Goal: Information Seeking & Learning: Learn about a topic

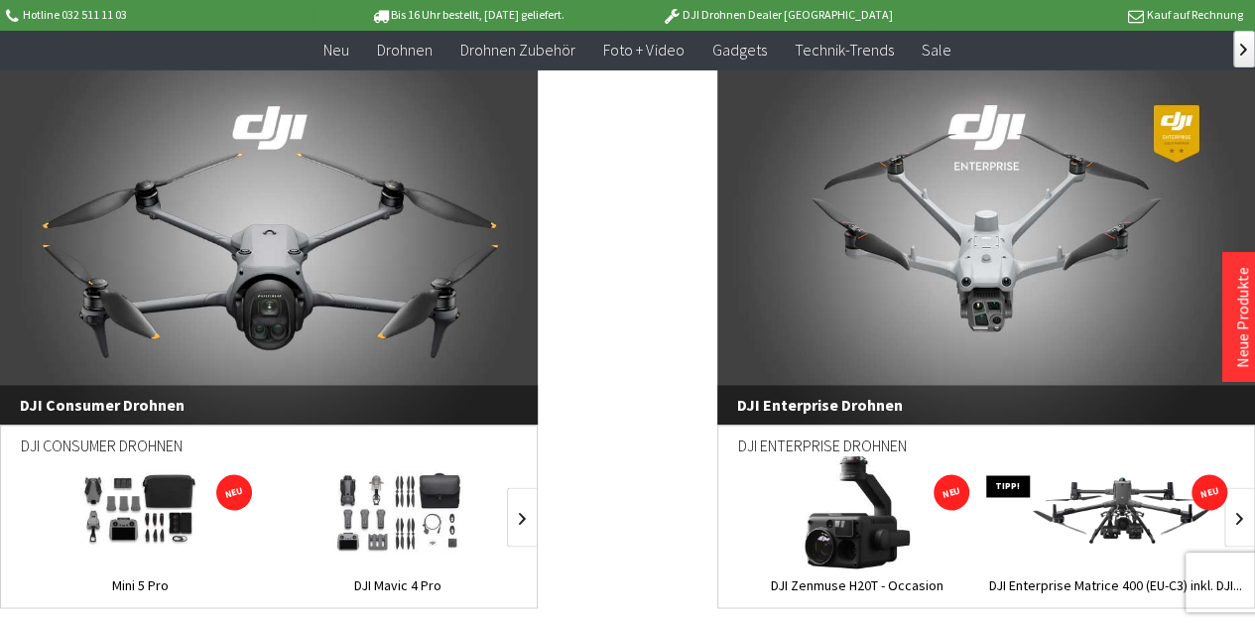
scroll to position [1389, 0]
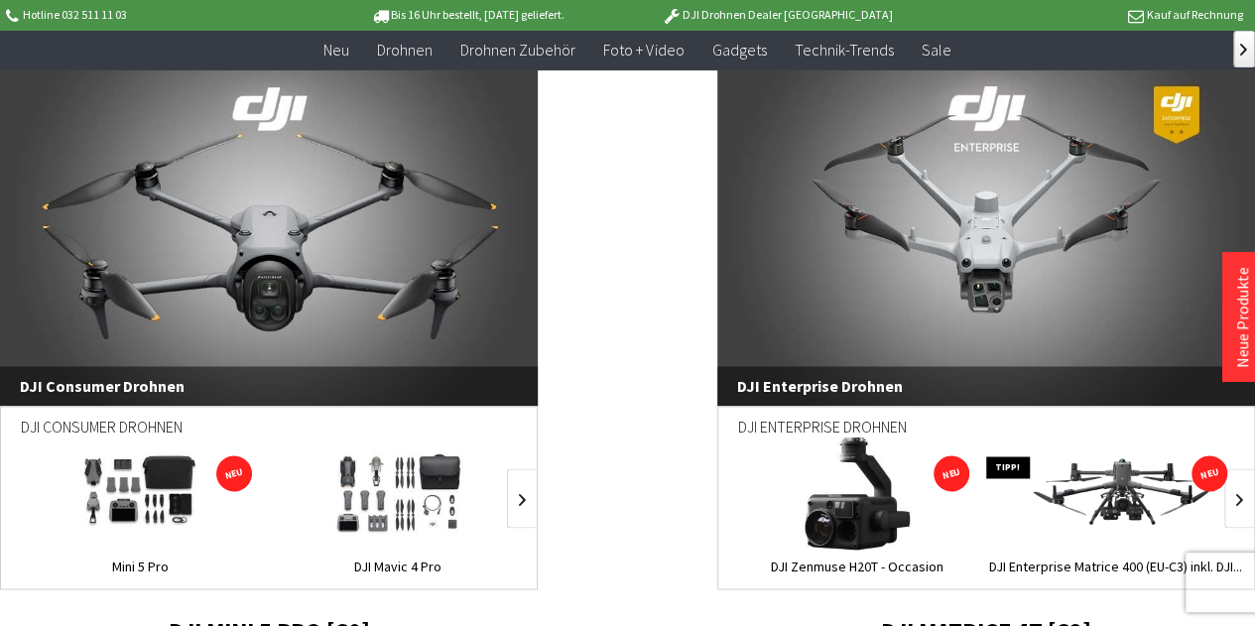
click at [976, 233] on link "DJI Enterprise Drohnen" at bounding box center [986, 222] width 538 height 367
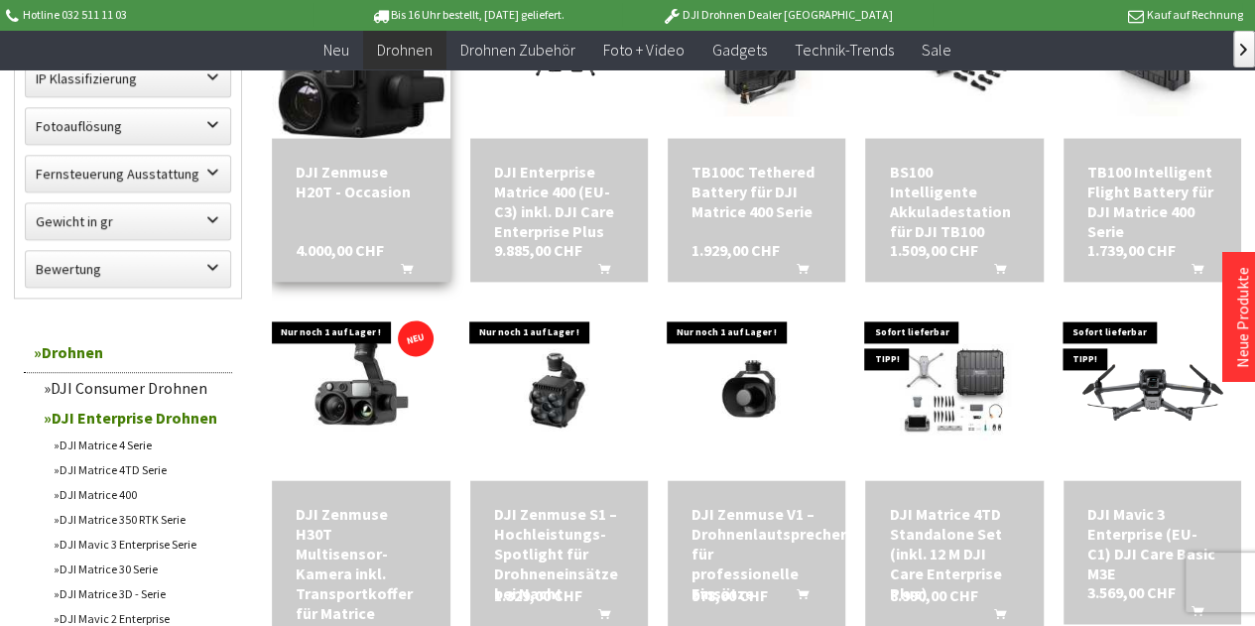
scroll to position [1190, 0]
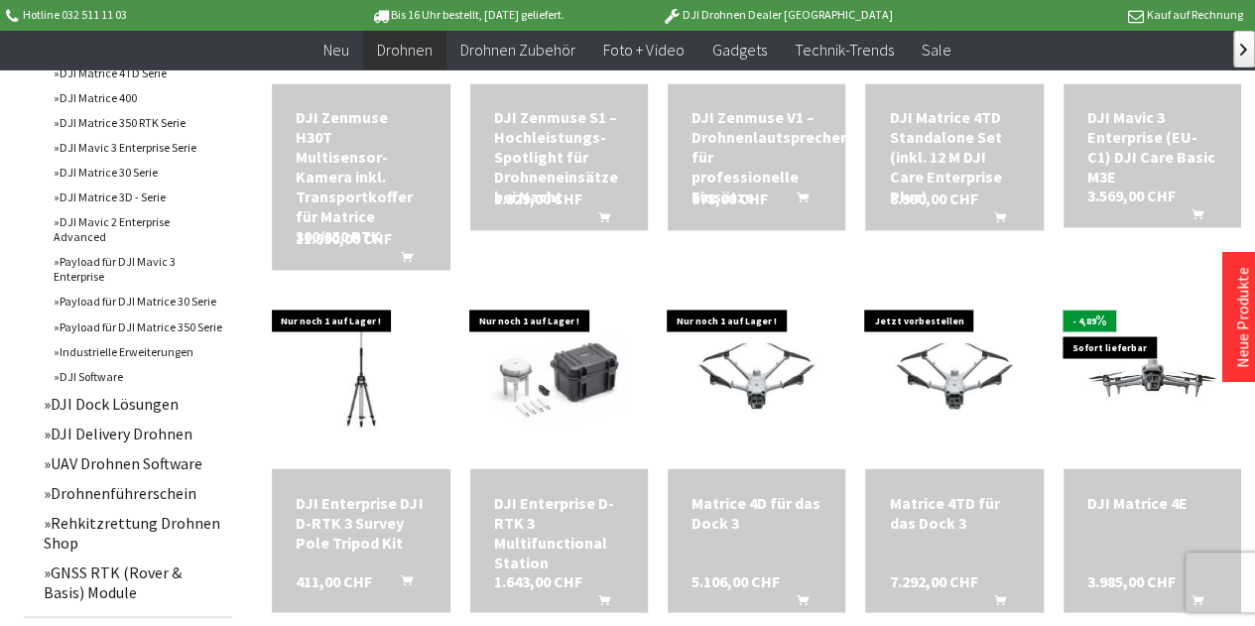
scroll to position [1587, 0]
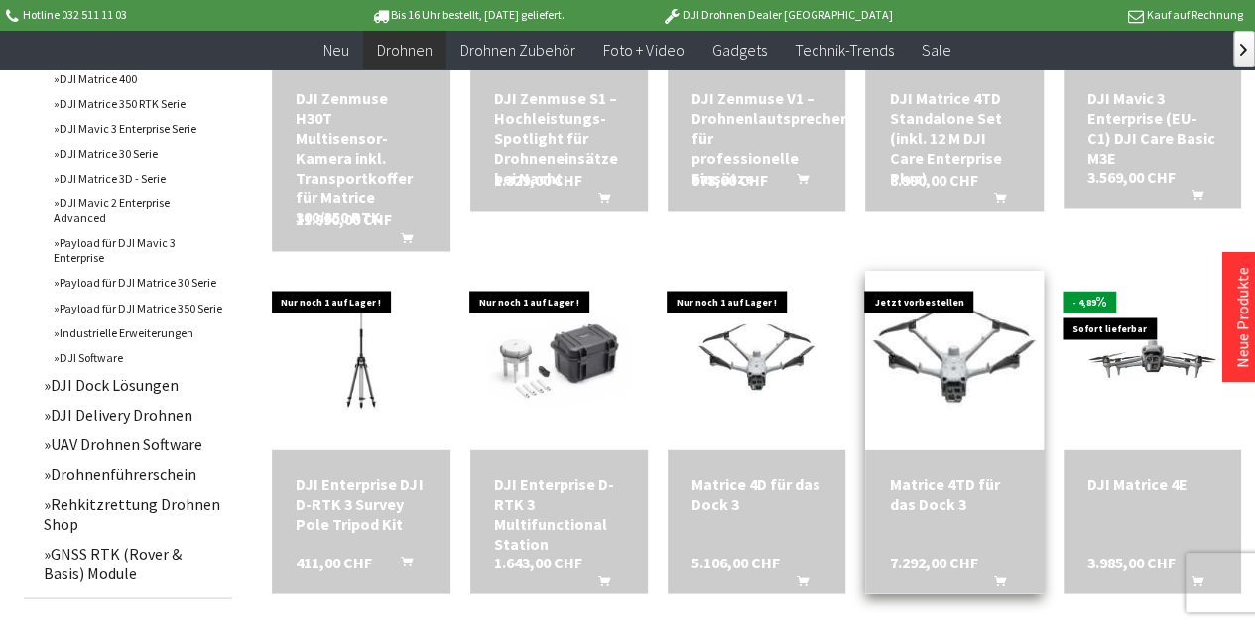
click at [949, 343] on img at bounding box center [953, 360] width 249 height 186
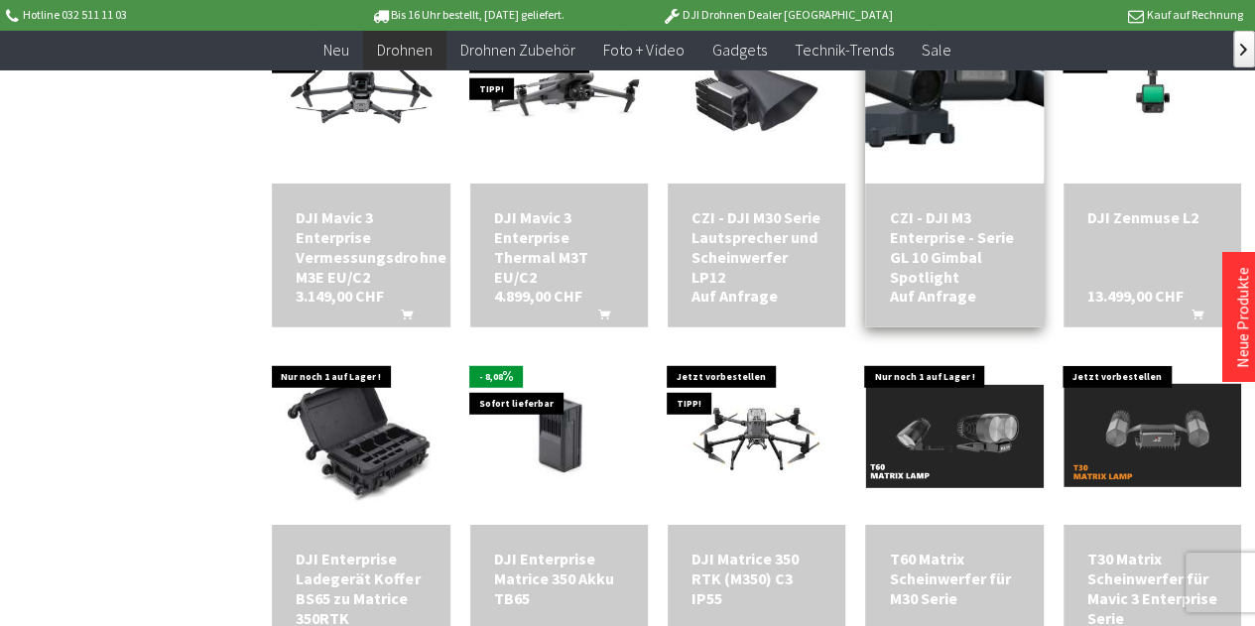
scroll to position [2579, 0]
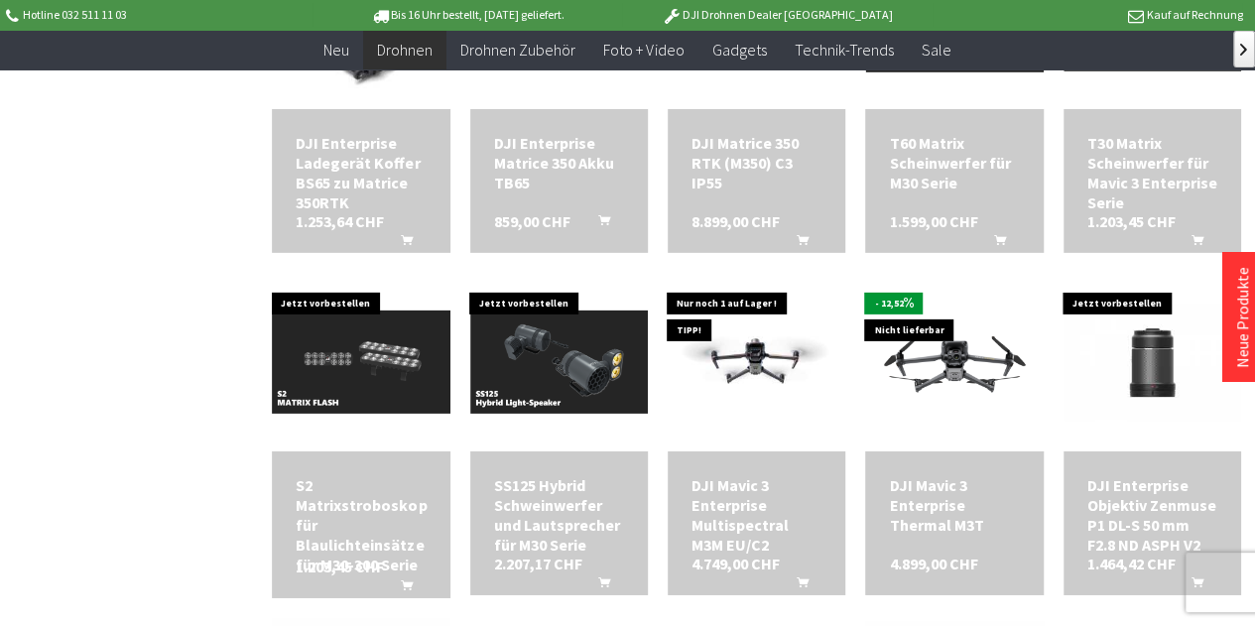
scroll to position [3571, 0]
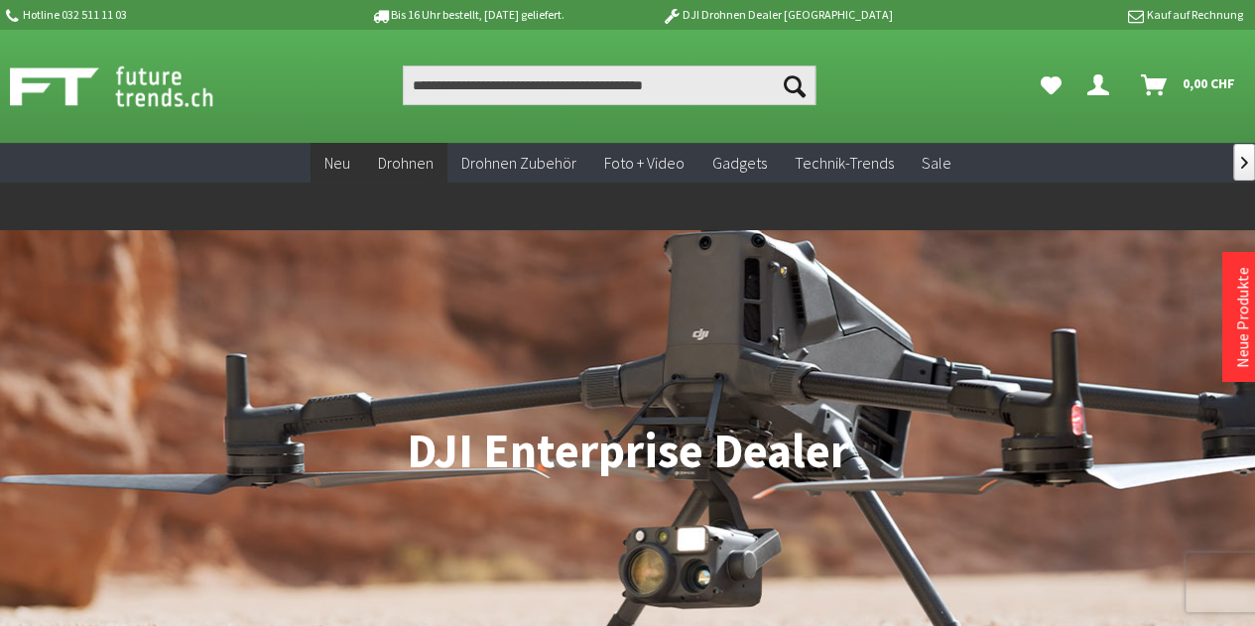
drag, startPoint x: 347, startPoint y: 167, endPoint x: 373, endPoint y: 164, distance: 26.0
click at [349, 167] on span "Neu" at bounding box center [337, 163] width 26 height 20
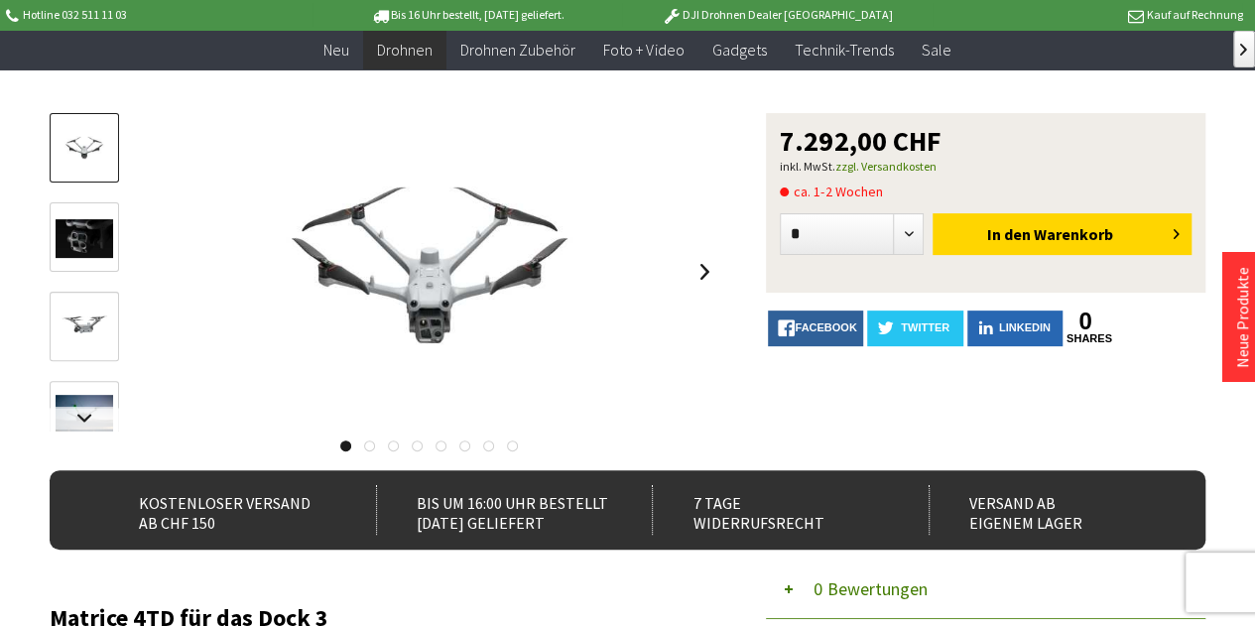
scroll to position [198, 0]
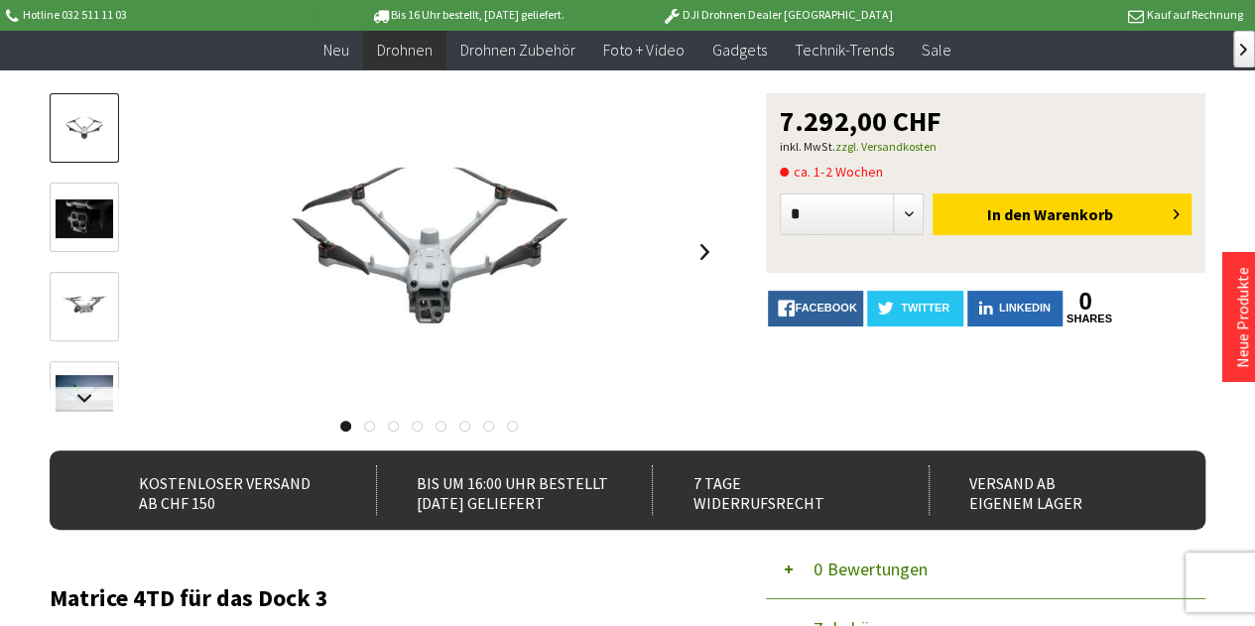
click at [688, 248] on div at bounding box center [429, 251] width 581 height 317
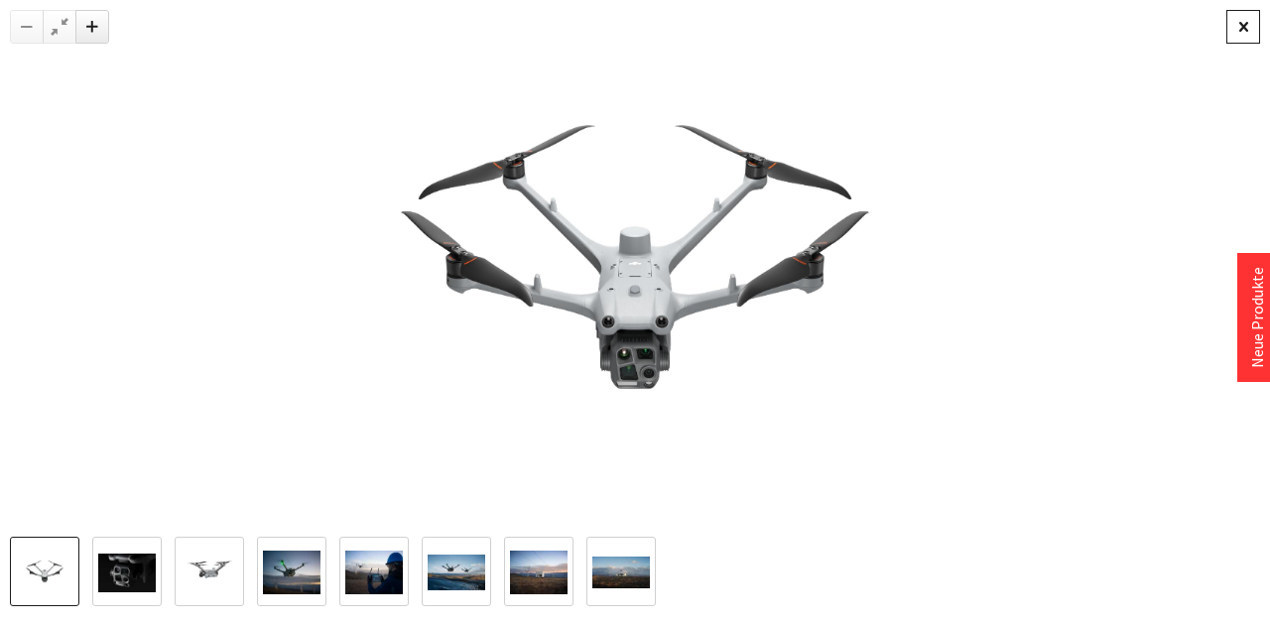
click at [1241, 12] on div at bounding box center [1243, 27] width 34 height 34
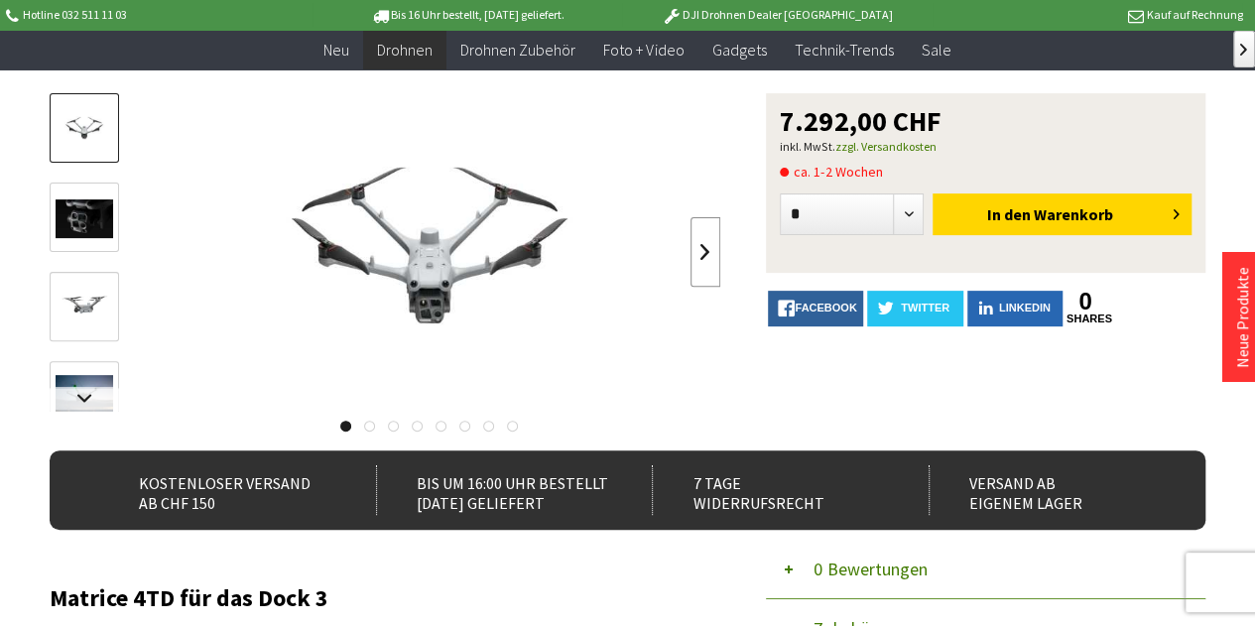
click at [708, 249] on link at bounding box center [705, 251] width 30 height 69
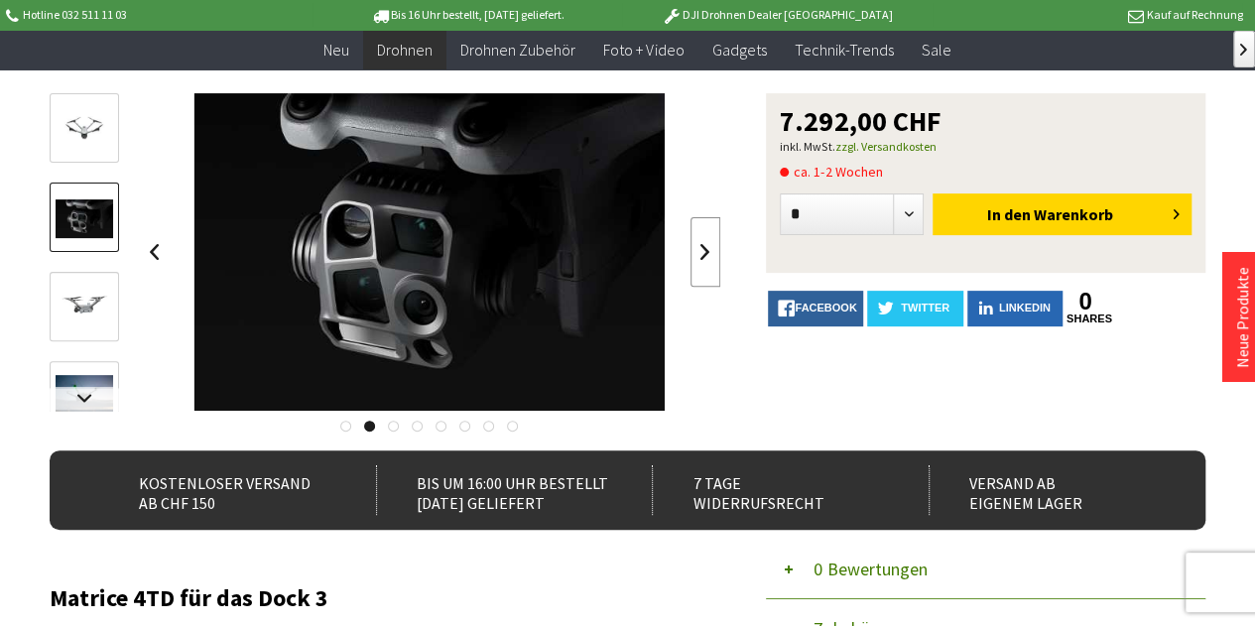
click at [707, 248] on link at bounding box center [705, 251] width 30 height 69
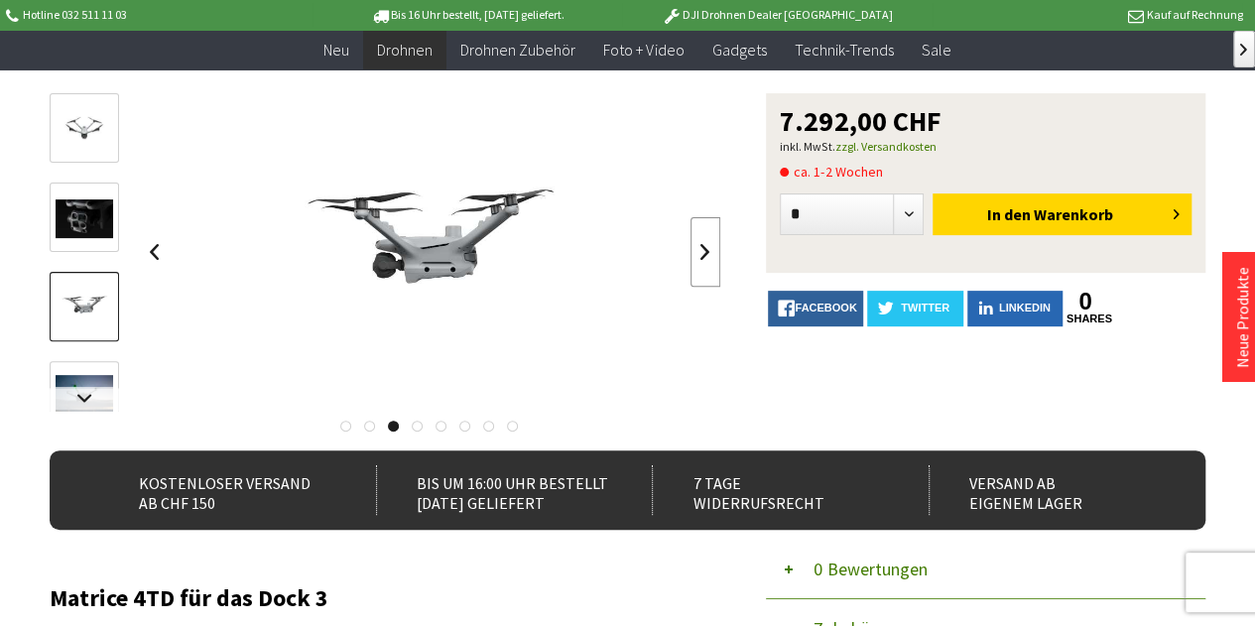
click at [710, 238] on link at bounding box center [705, 251] width 30 height 69
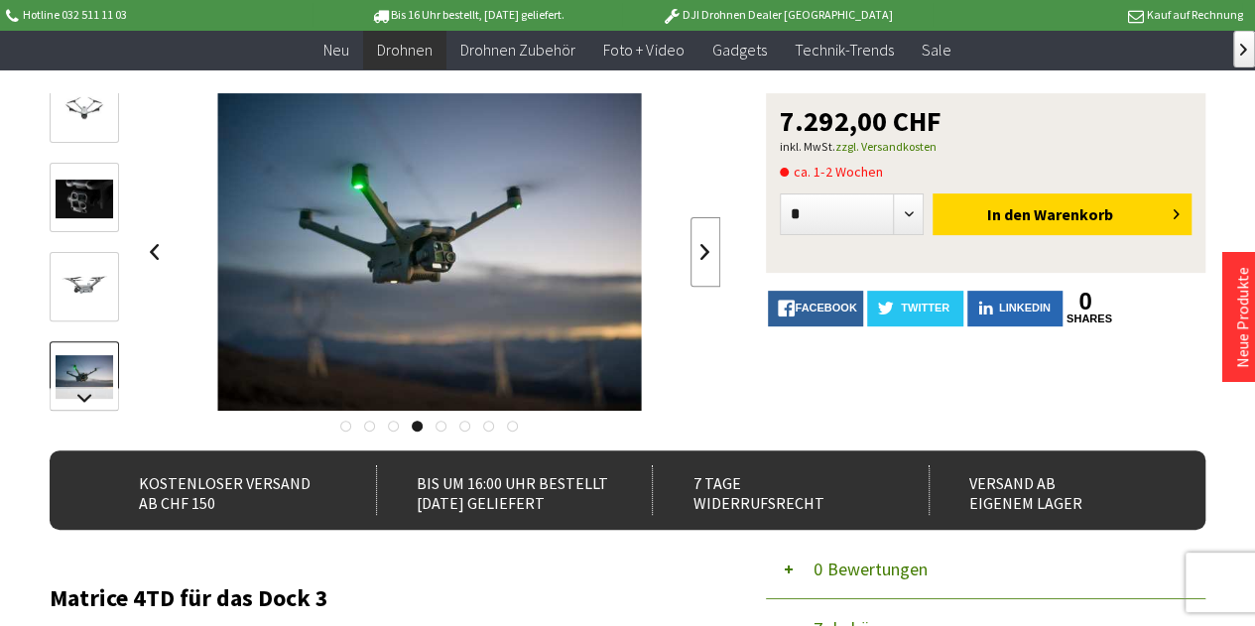
click at [708, 239] on link at bounding box center [705, 251] width 30 height 69
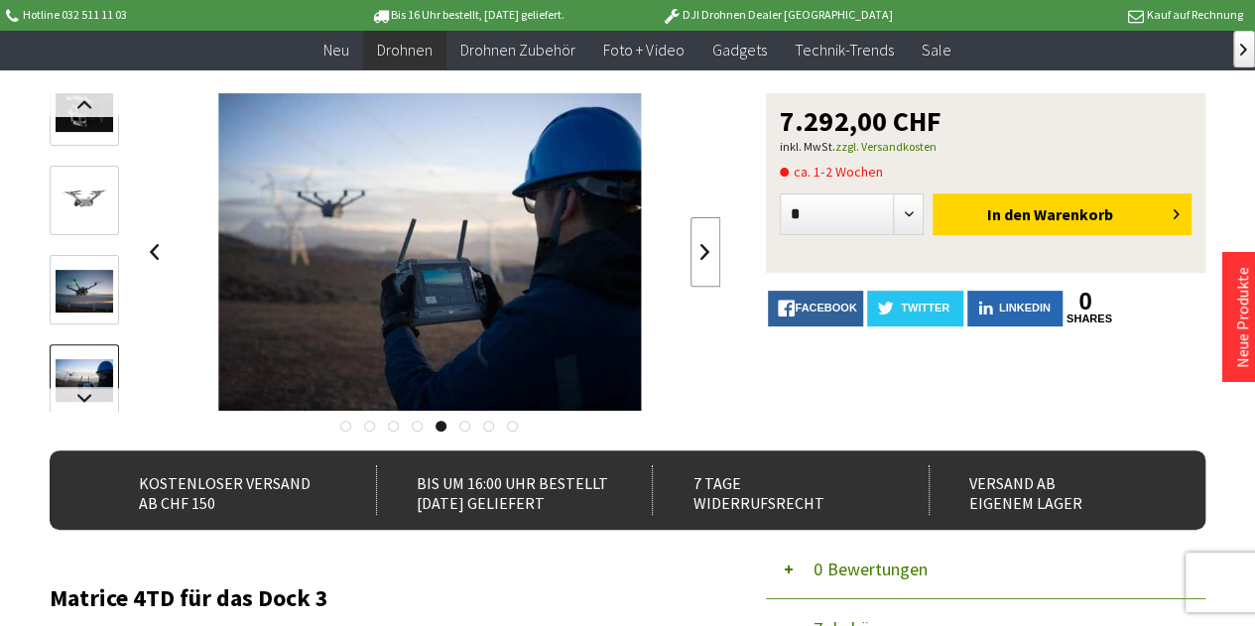
click at [708, 239] on link at bounding box center [705, 251] width 30 height 69
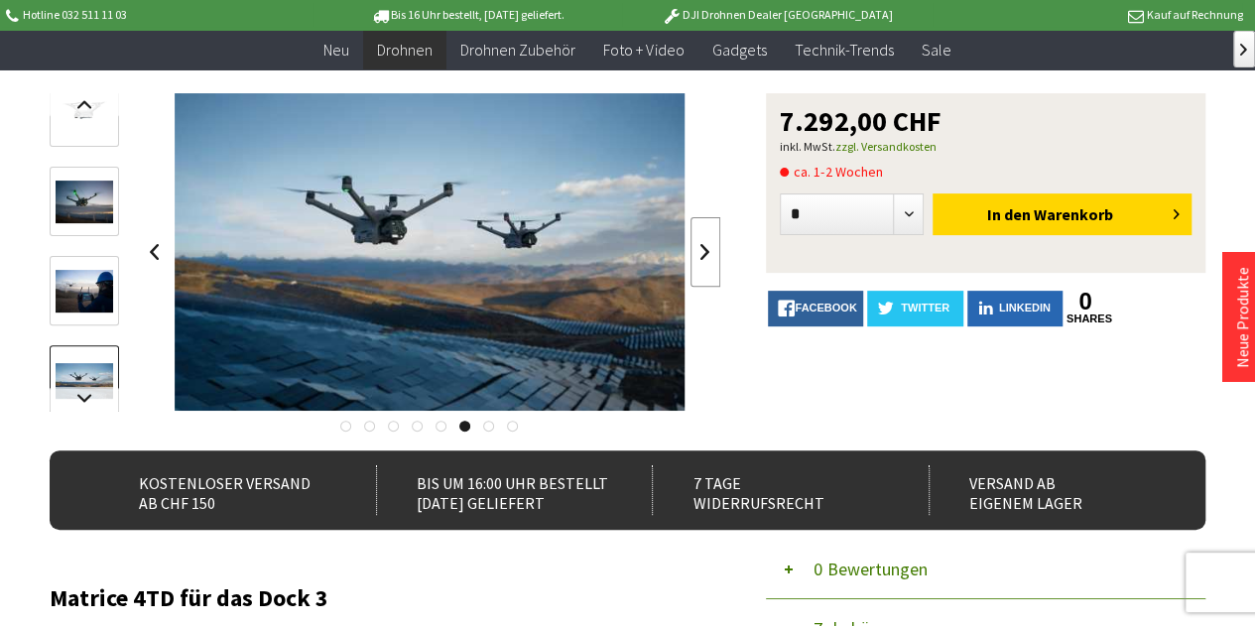
click at [696, 238] on link at bounding box center [705, 251] width 30 height 69
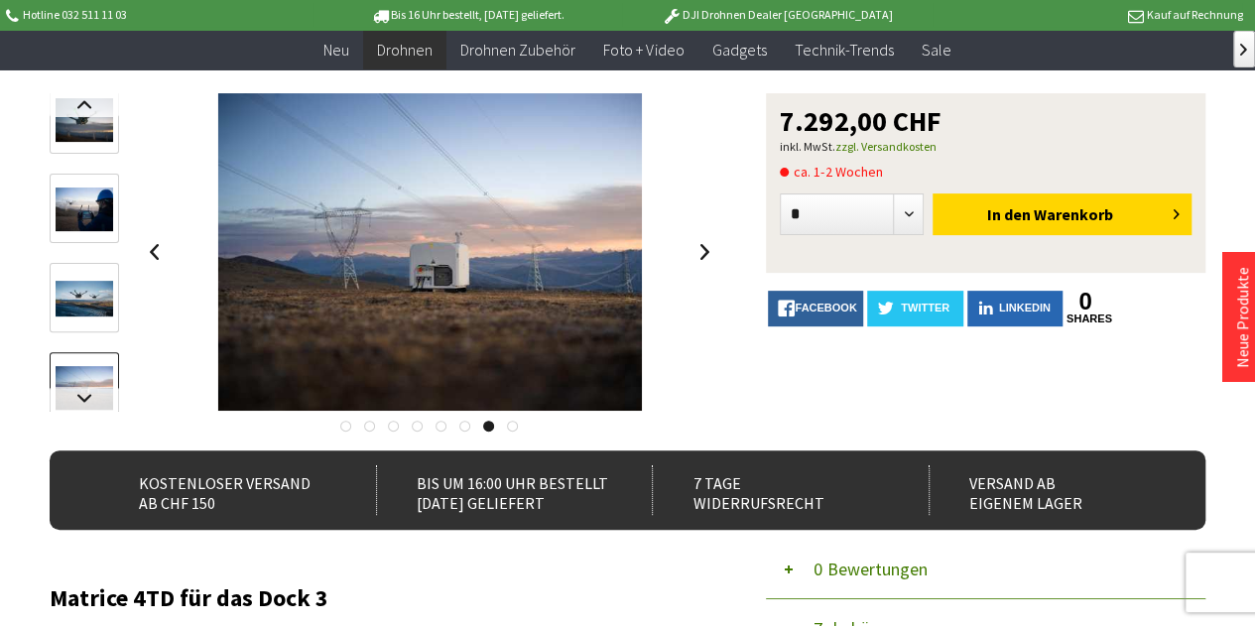
click at [720, 259] on div "Matrice 4TD für das Dock 3 7.292,00 CHF inkl. MwSt. zzgl. Versandkosten ca. 1-2…" at bounding box center [628, 271] width 1156 height 357
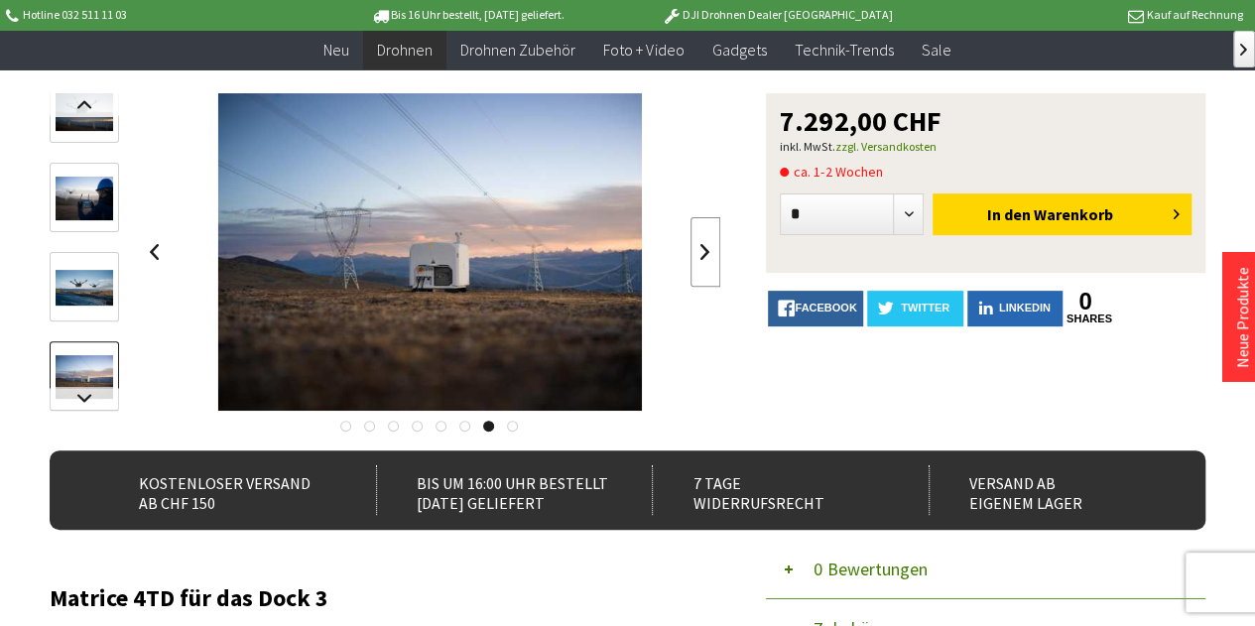
click at [700, 242] on link at bounding box center [705, 251] width 30 height 69
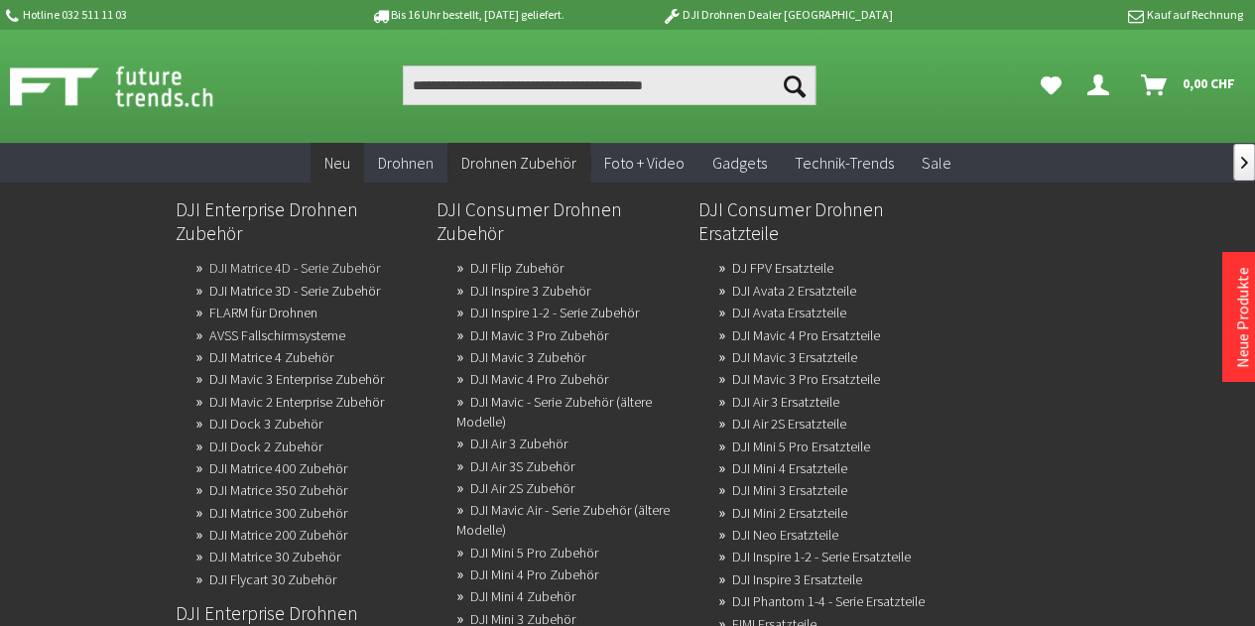
click at [370, 268] on link "DJI Matrice 4D - Serie Zubehör" at bounding box center [294, 268] width 171 height 28
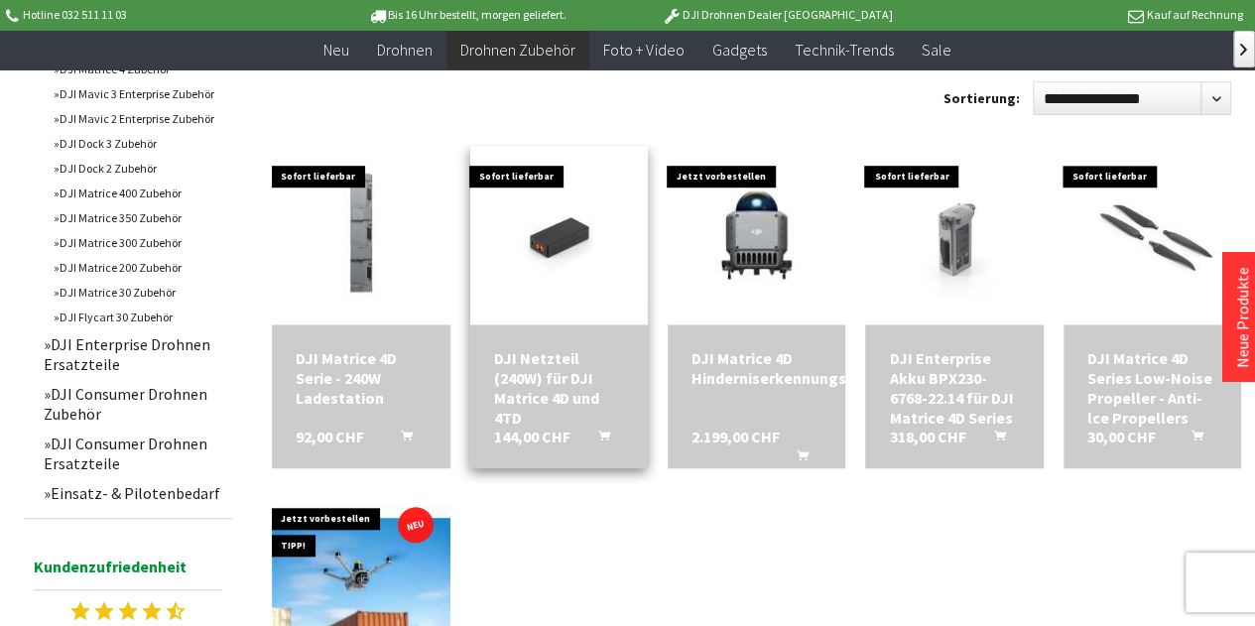
scroll to position [595, 0]
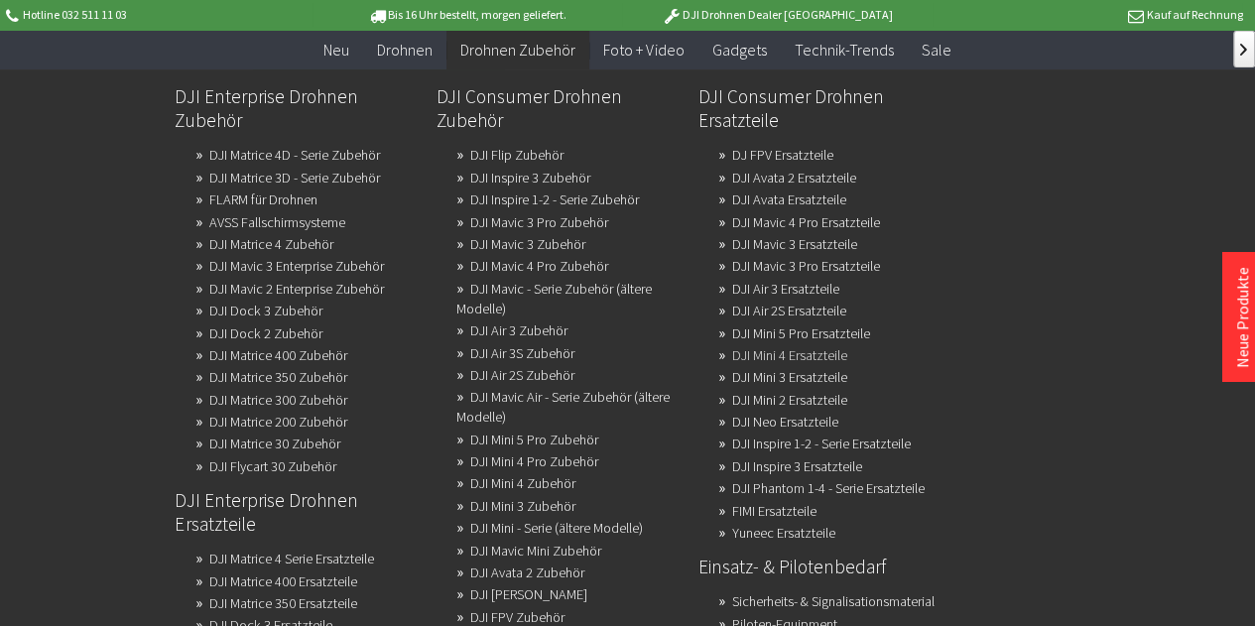
click at [842, 362] on link "DJI Mini 4 Ersatzteile" at bounding box center [789, 355] width 115 height 28
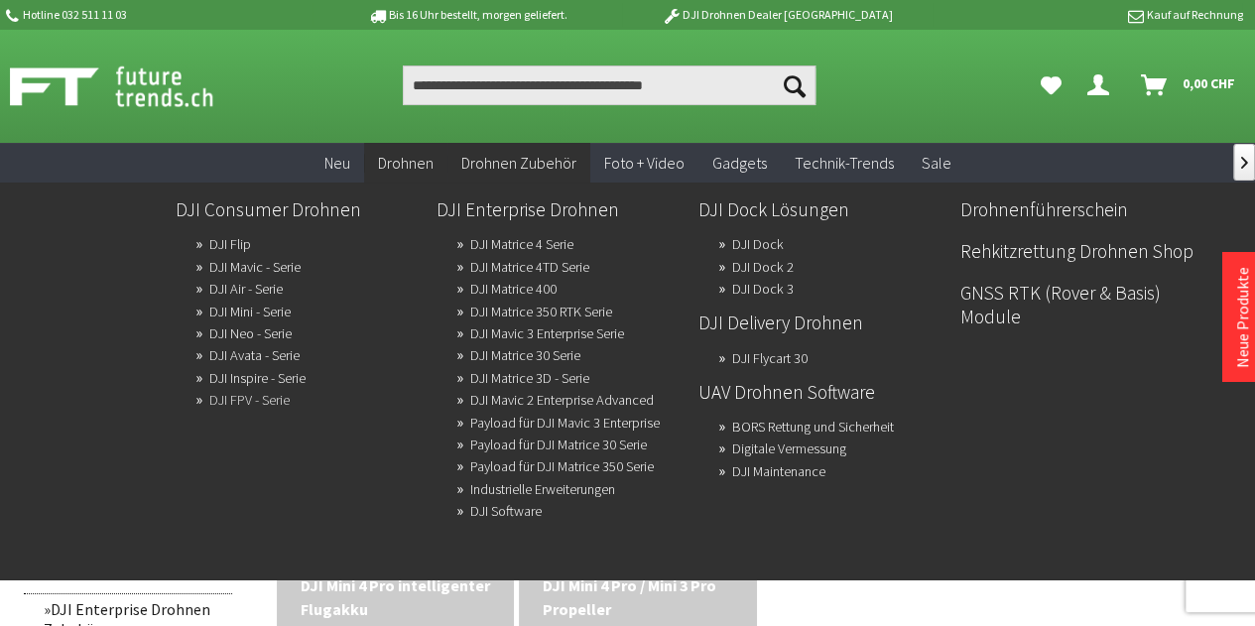
click at [260, 405] on link "DJI FPV - Serie" at bounding box center [249, 400] width 80 height 28
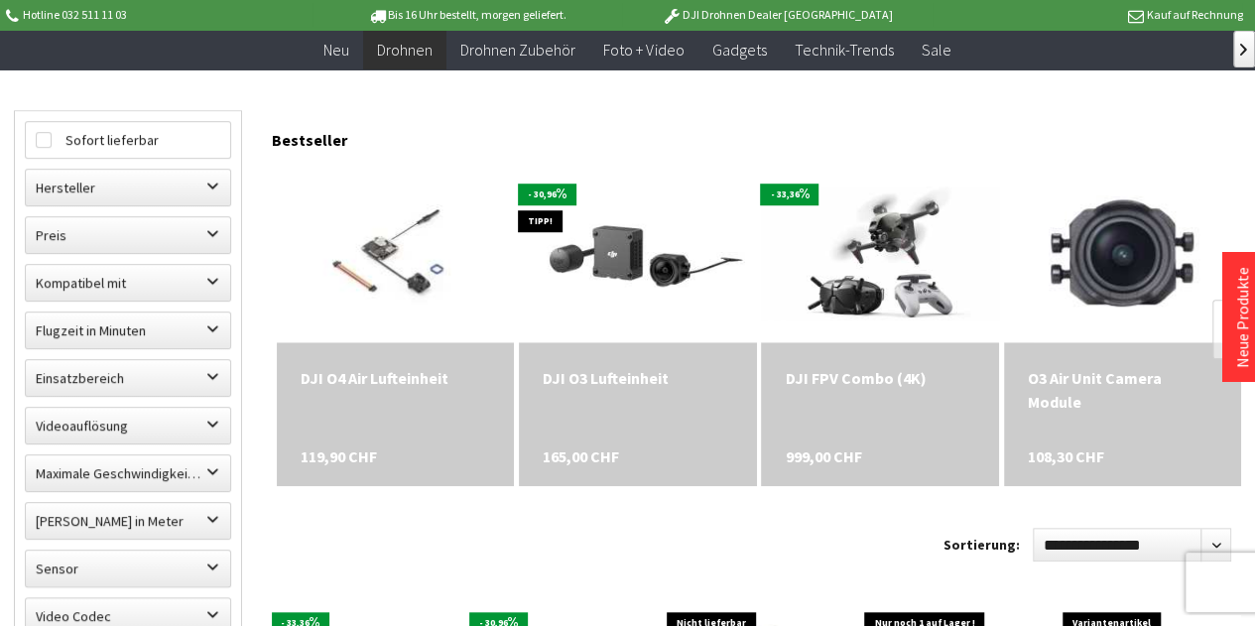
scroll to position [595, 0]
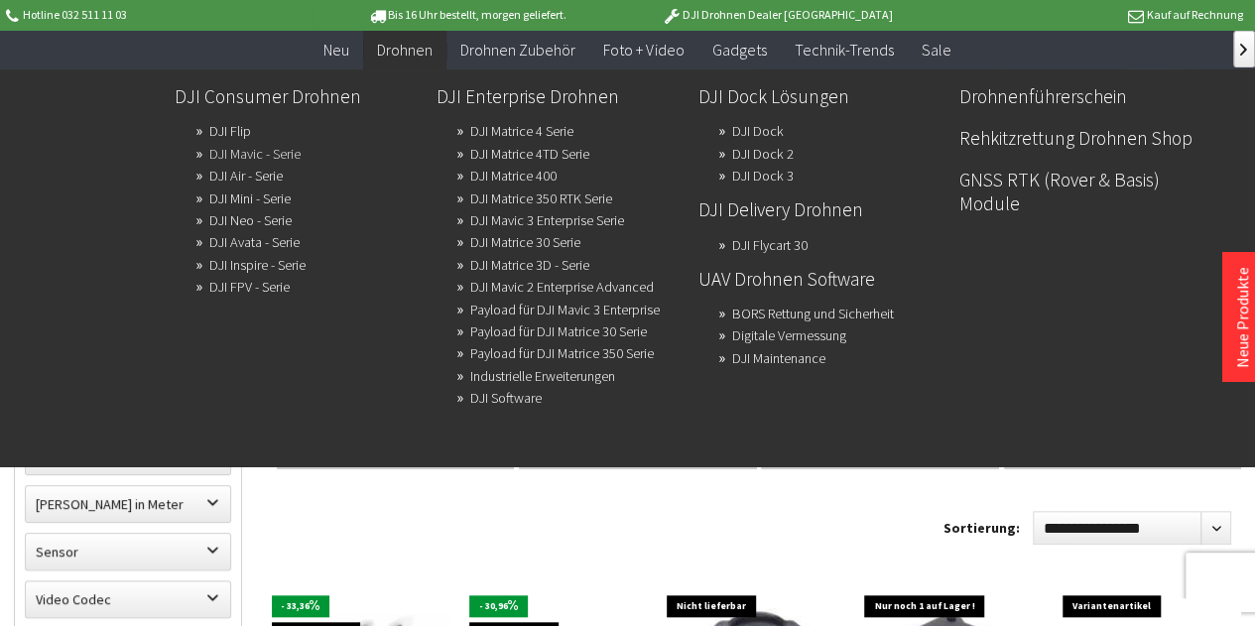
click at [300, 153] on link "DJI Mavic - Serie" at bounding box center [253, 154] width 91 height 28
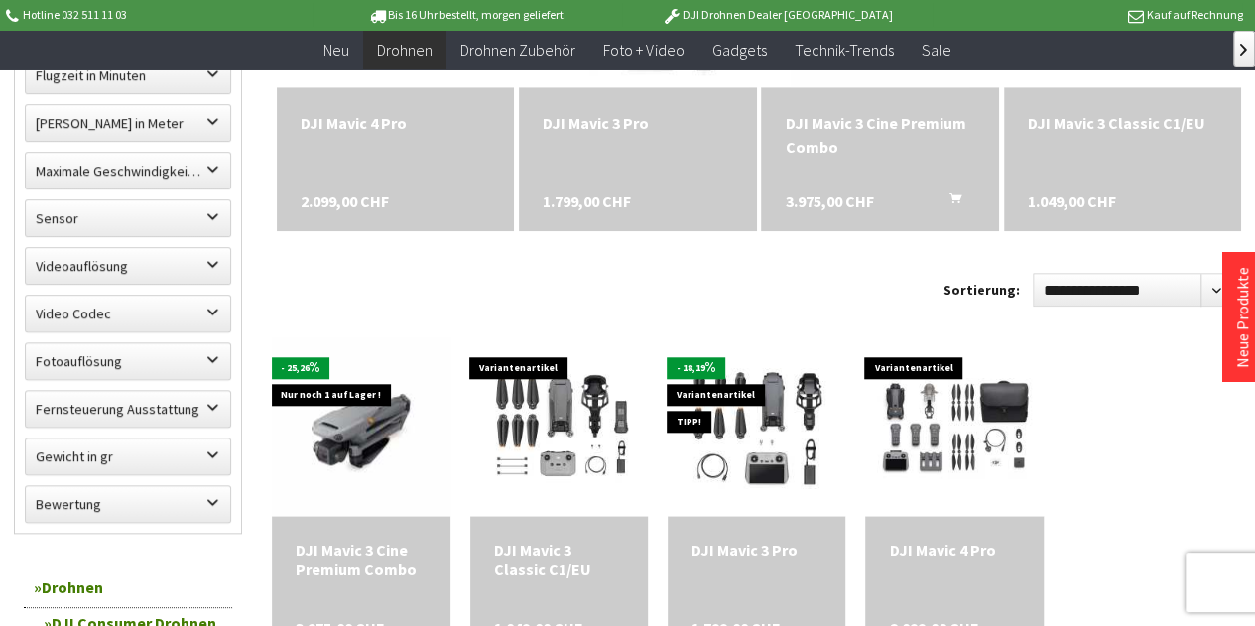
scroll to position [595, 0]
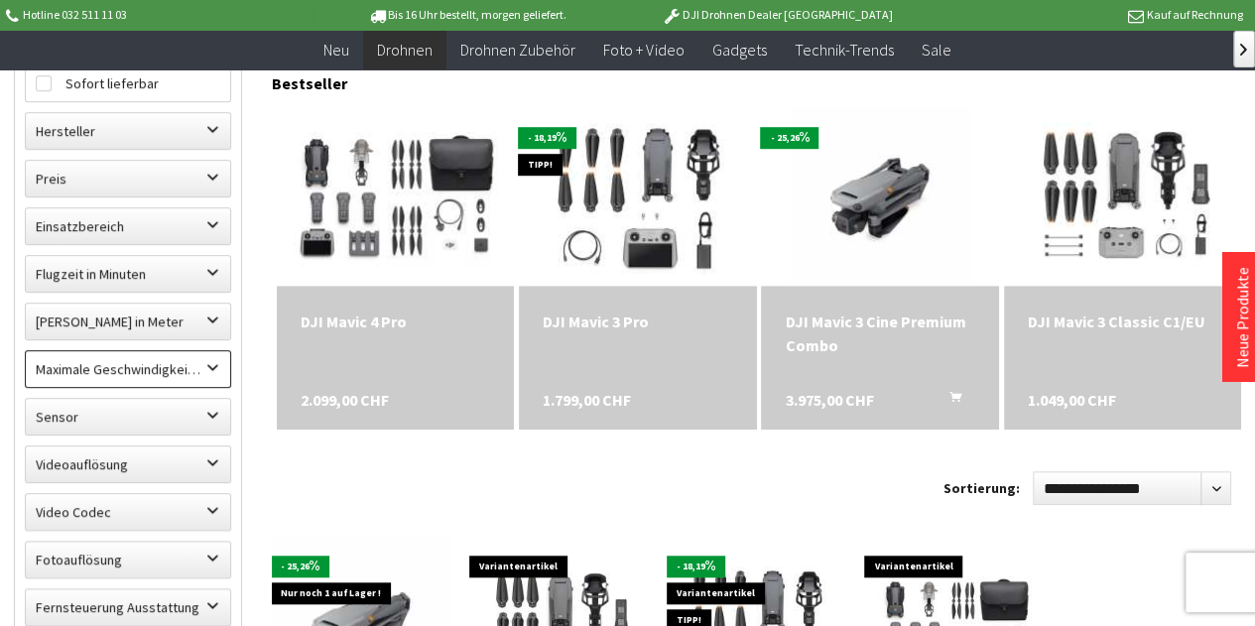
click at [170, 358] on label "Maximale Geschwindigkeit in km/h" at bounding box center [128, 369] width 204 height 36
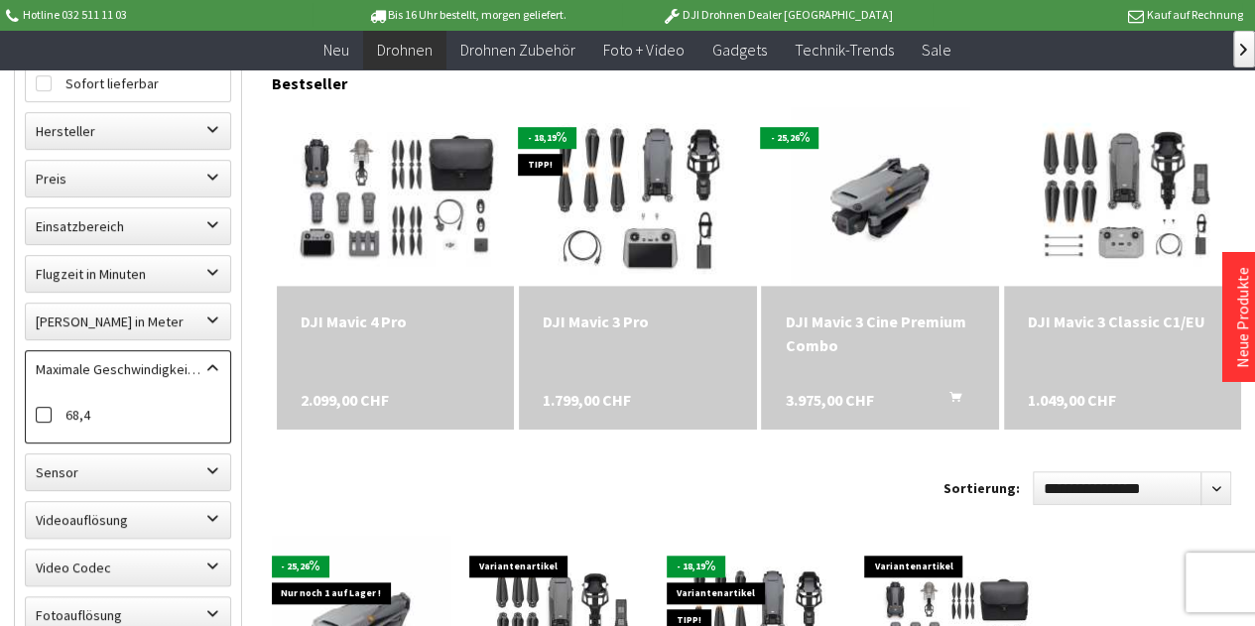
click at [83, 422] on label "68,4" at bounding box center [128, 415] width 185 height 26
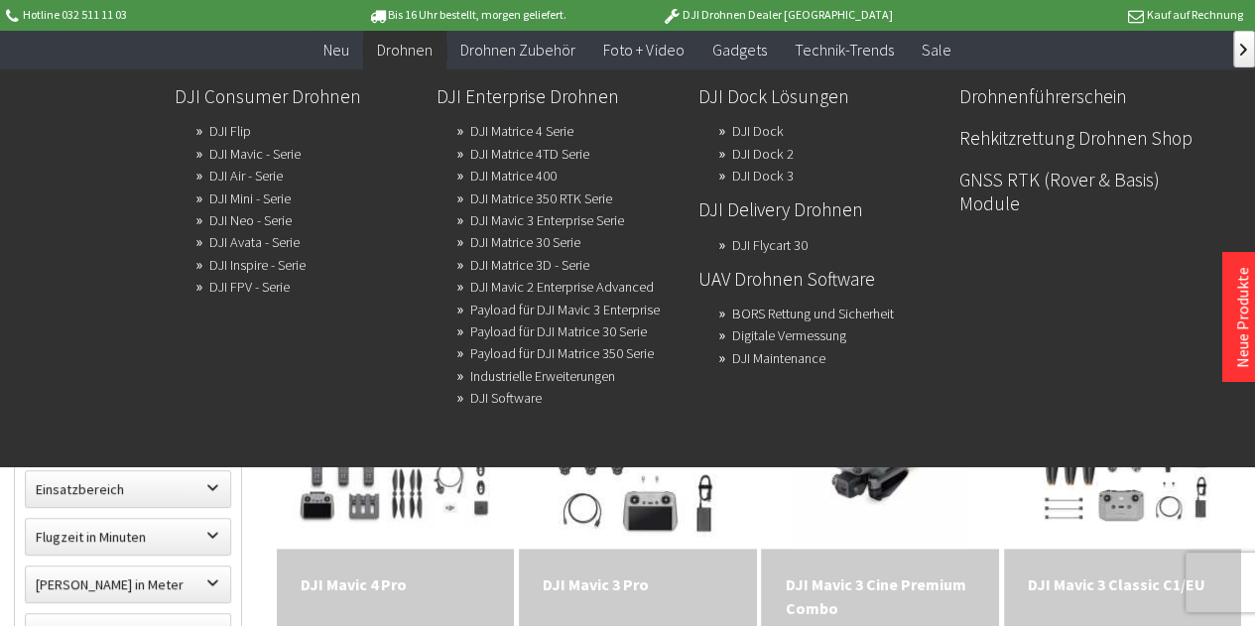
scroll to position [314, 0]
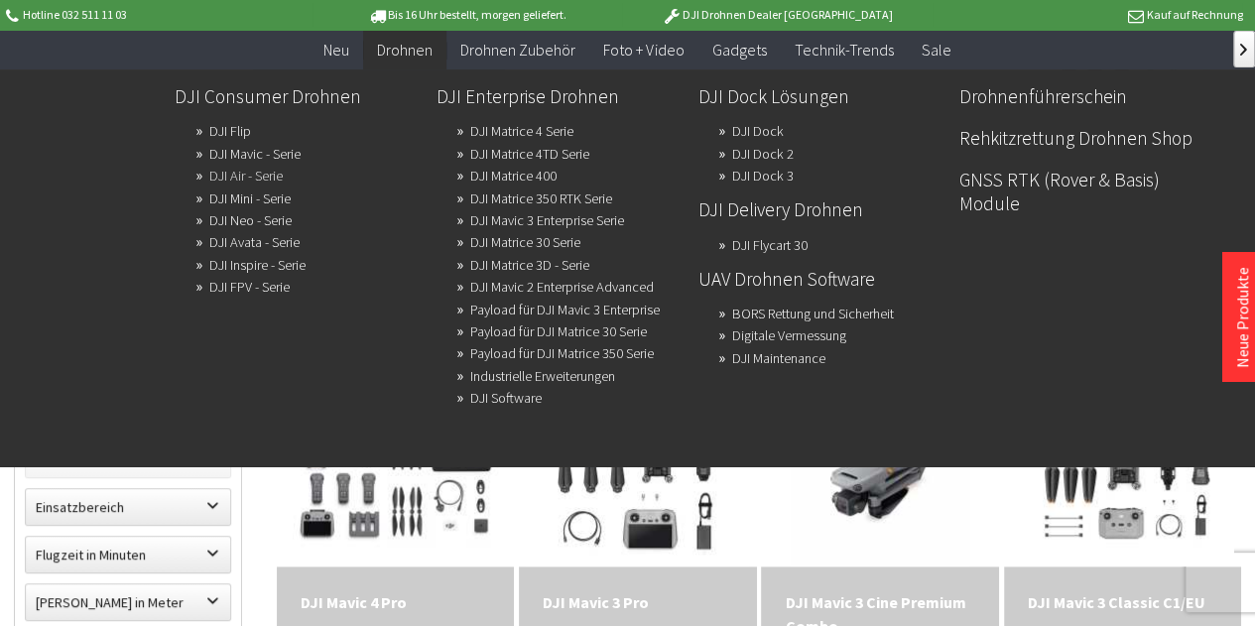
click at [277, 174] on link "DJI Air - Serie" at bounding box center [244, 176] width 73 height 28
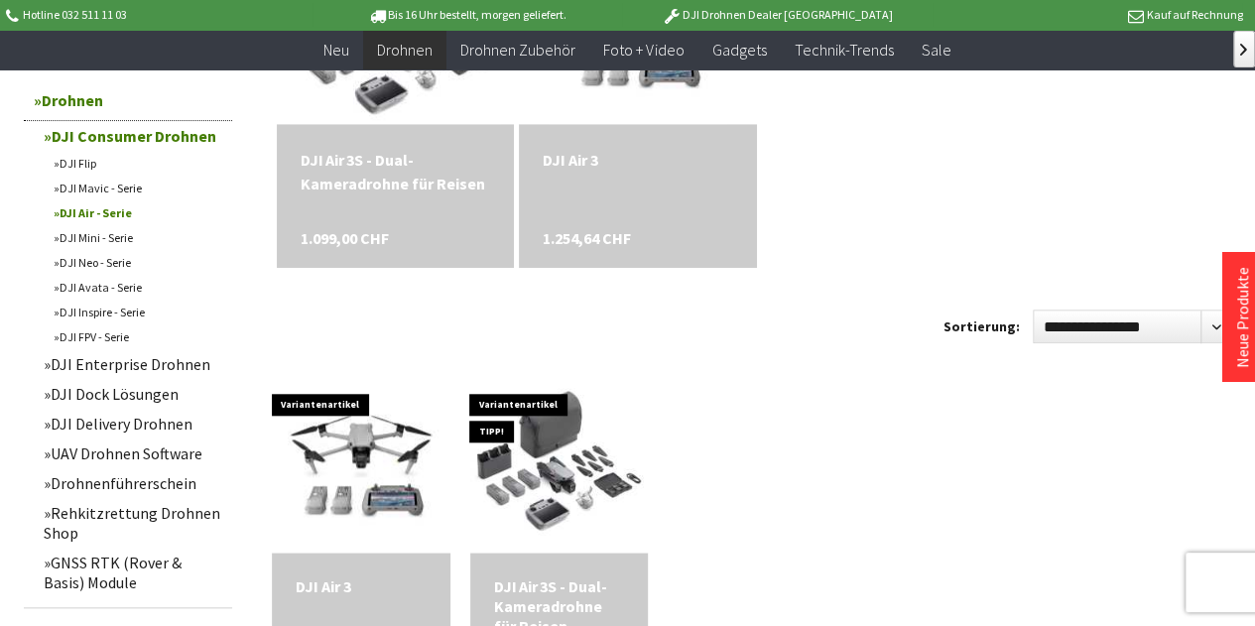
scroll to position [397, 0]
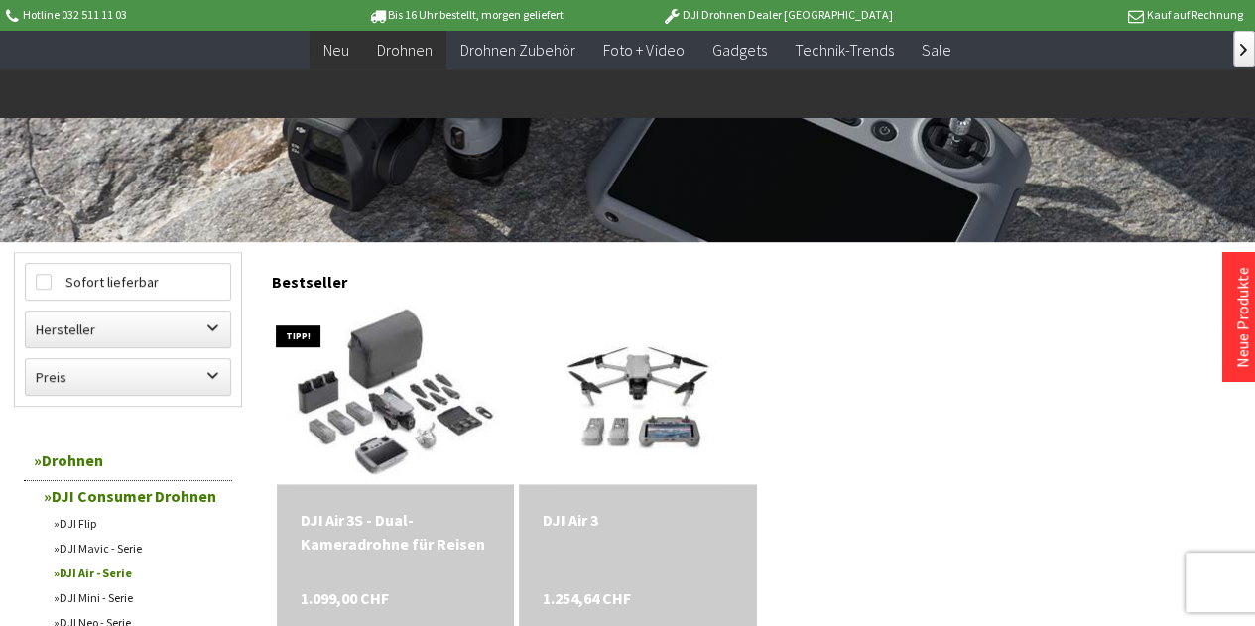
click at [349, 43] on span "Neu" at bounding box center [336, 50] width 26 height 20
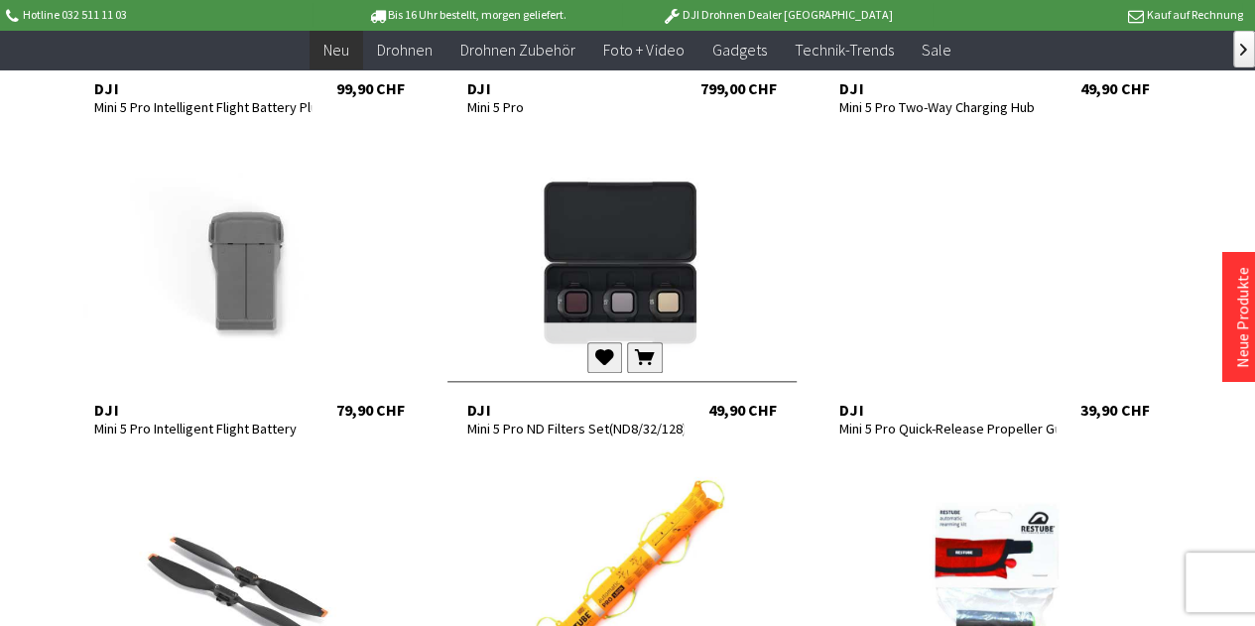
scroll to position [992, 0]
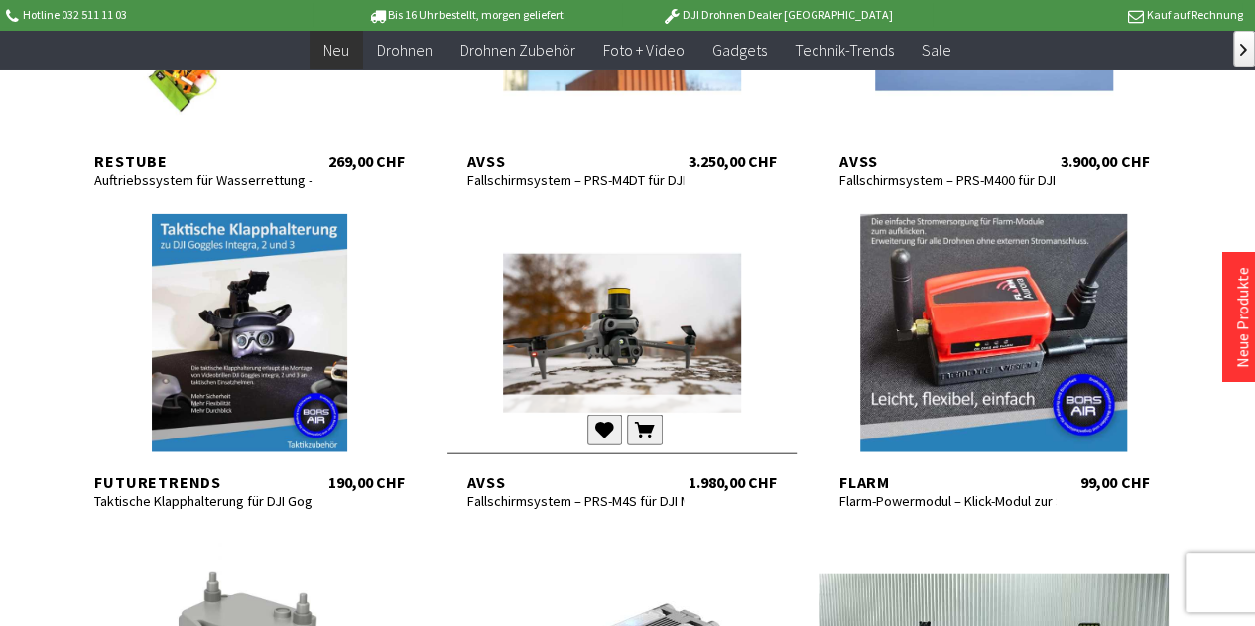
scroll to position [2182, 0]
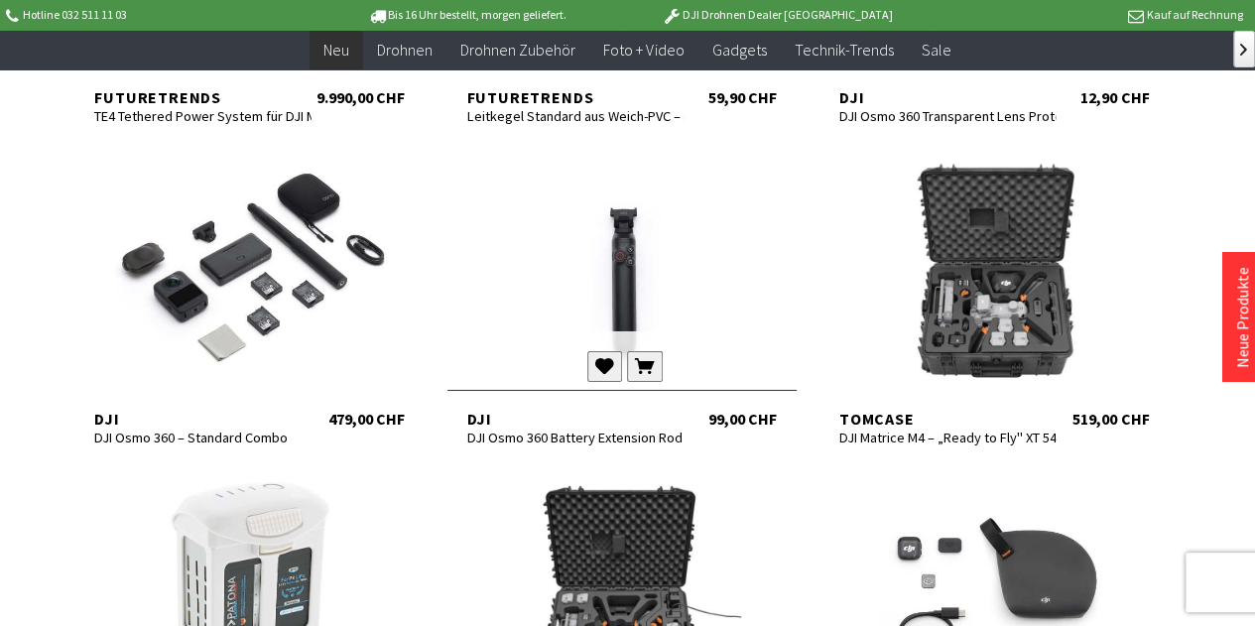
scroll to position [3174, 0]
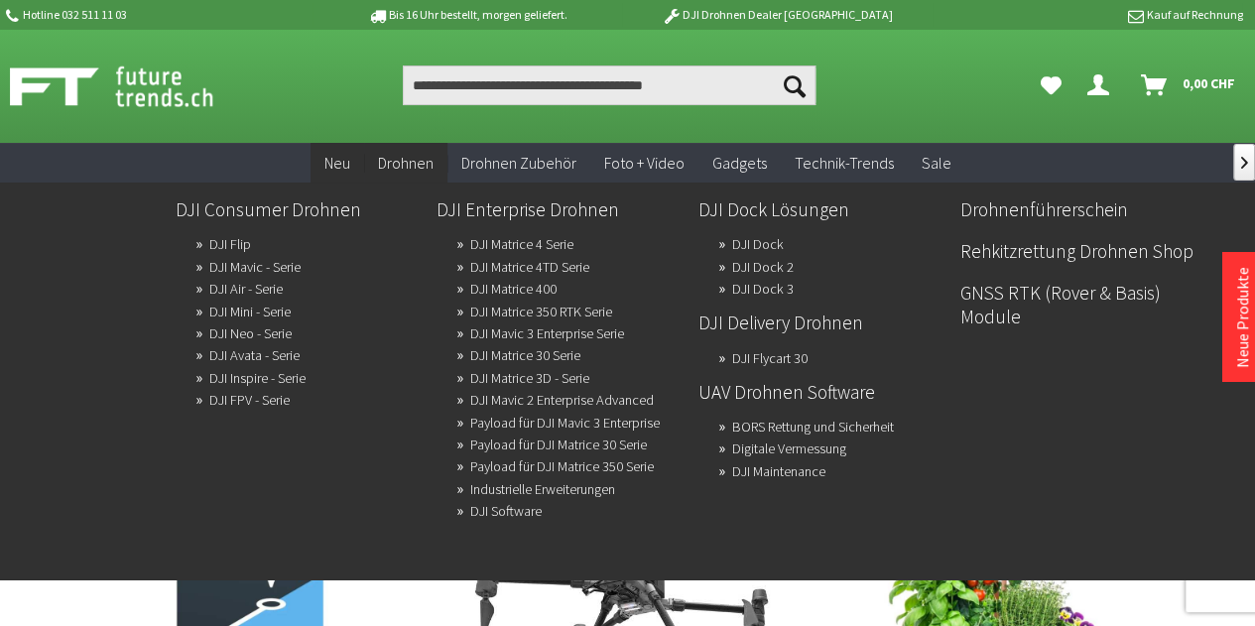
click at [397, 170] on span "Drohnen" at bounding box center [406, 163] width 56 height 20
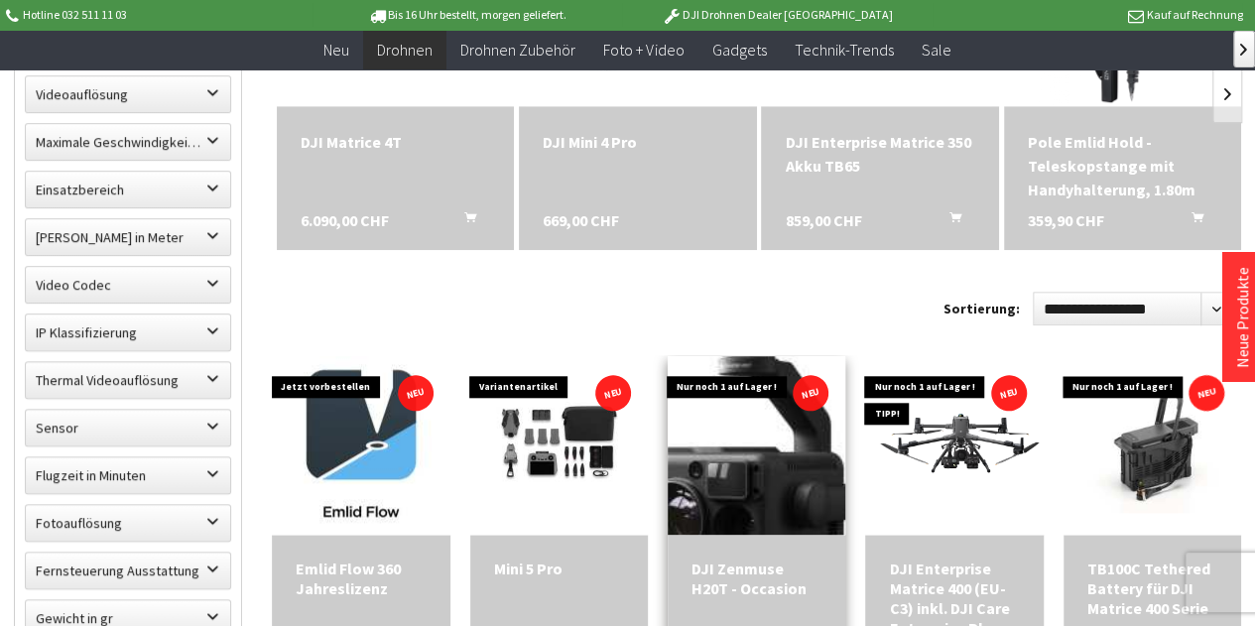
scroll to position [794, 0]
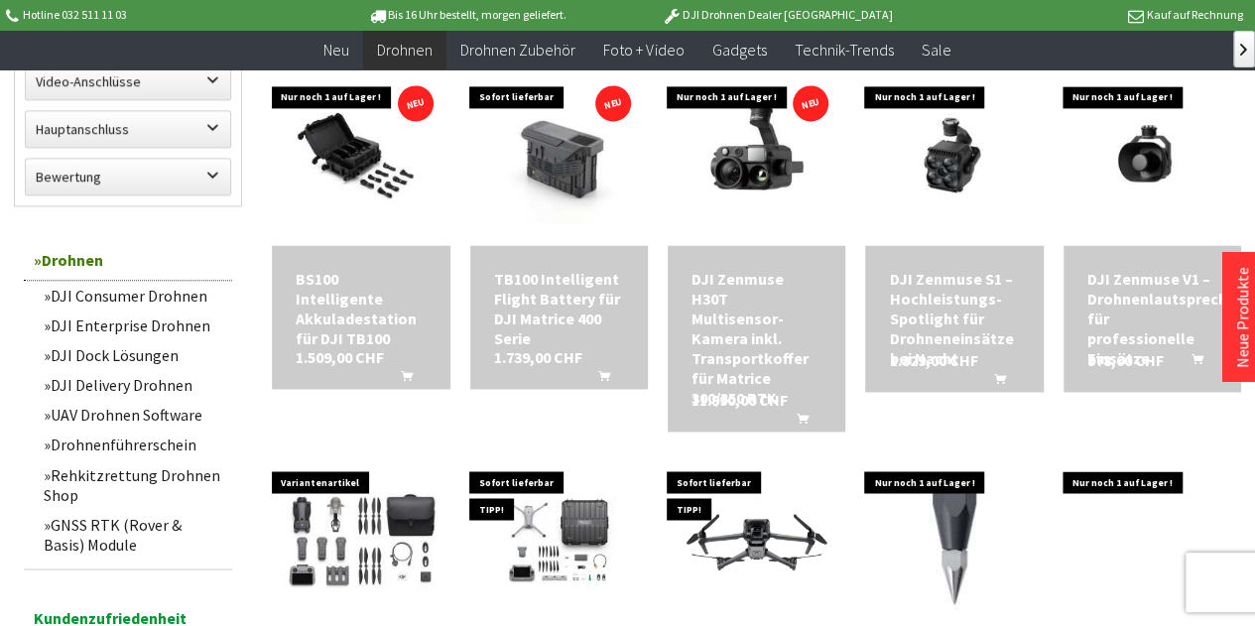
scroll to position [1389, 0]
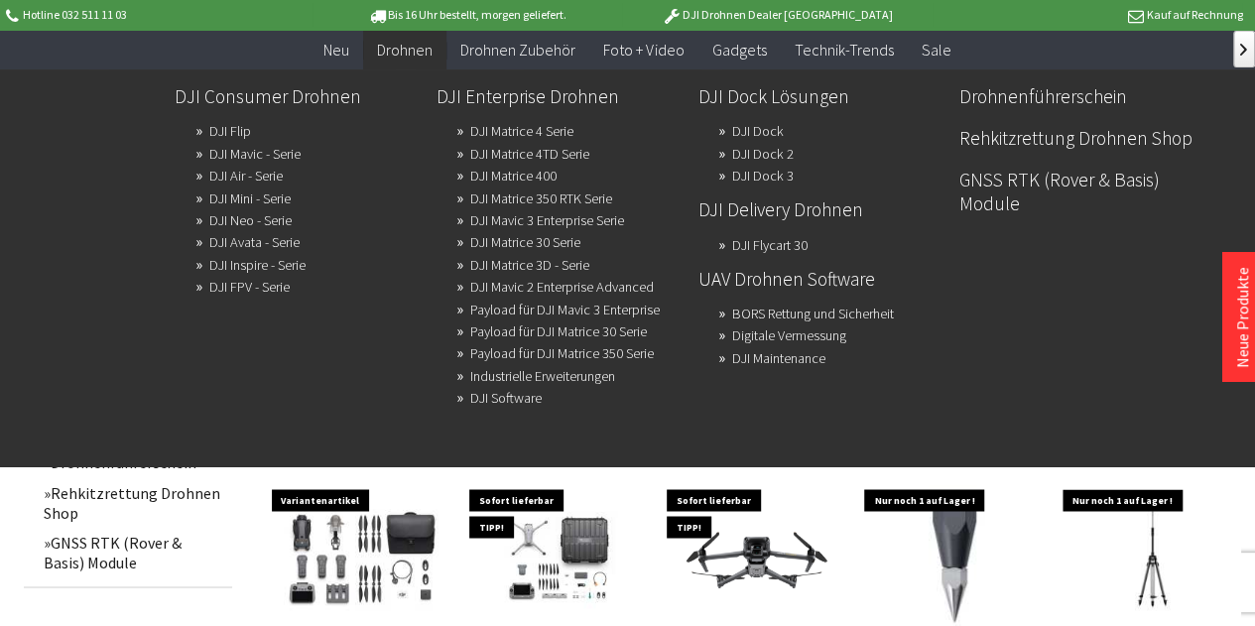
click at [417, 55] on span "Drohnen" at bounding box center [405, 50] width 56 height 20
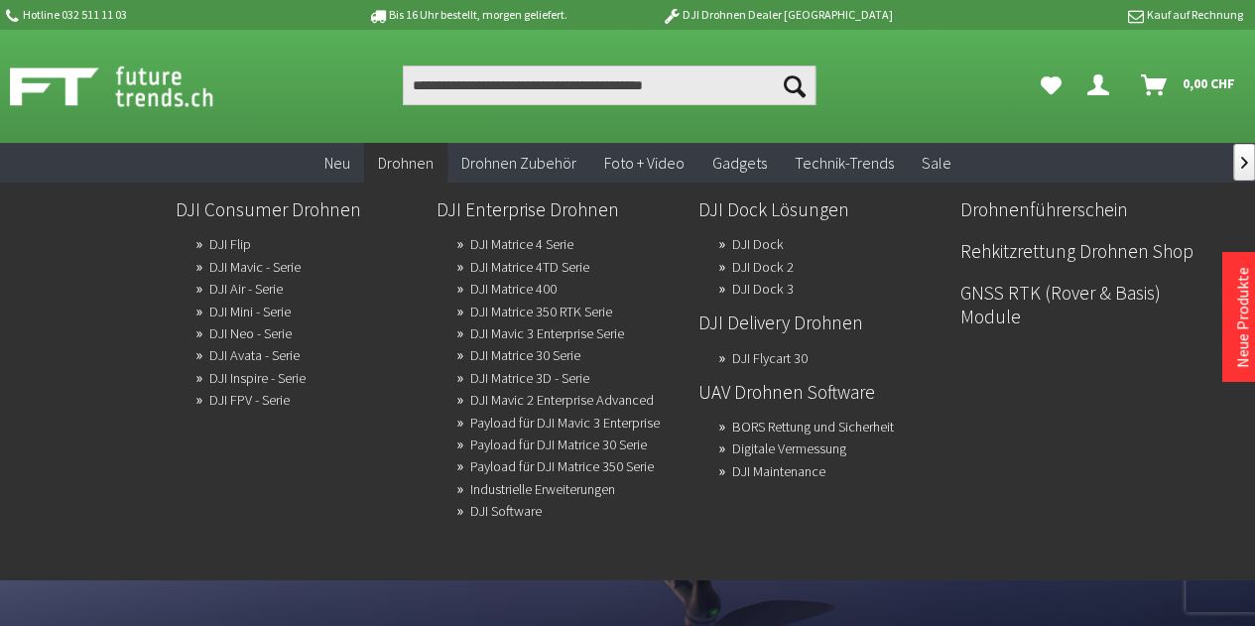
click at [401, 159] on span "Drohnen" at bounding box center [406, 163] width 56 height 20
click at [409, 156] on span "Drohnen" at bounding box center [406, 163] width 56 height 20
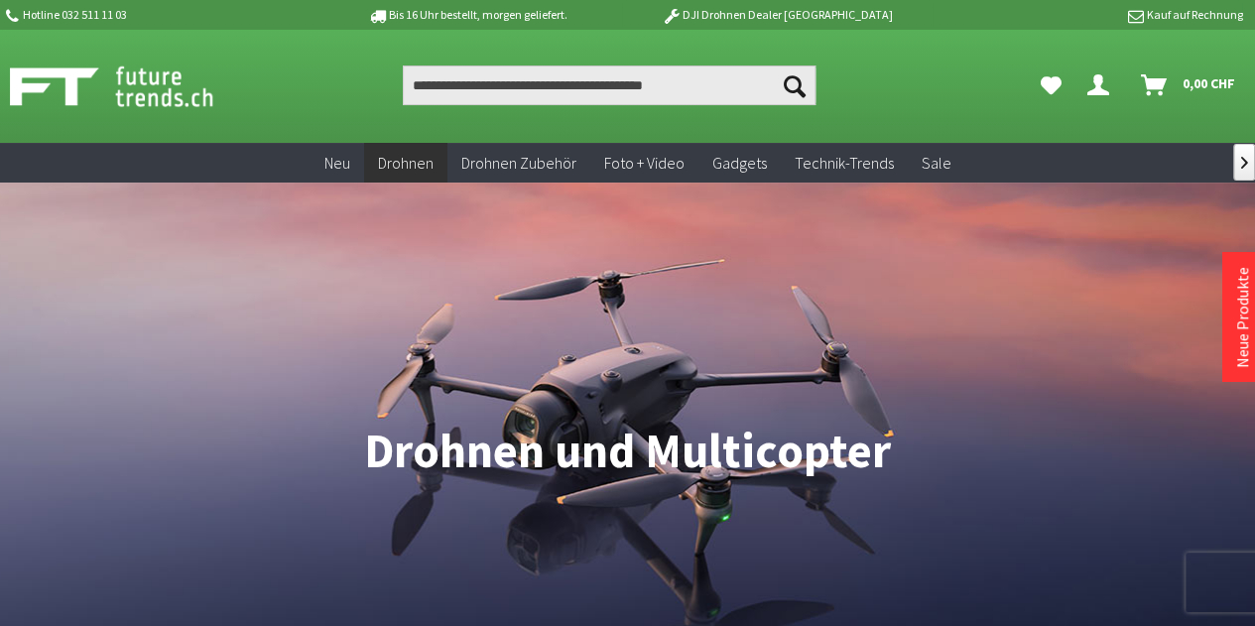
click at [410, 154] on span "Drohnen" at bounding box center [406, 163] width 56 height 20
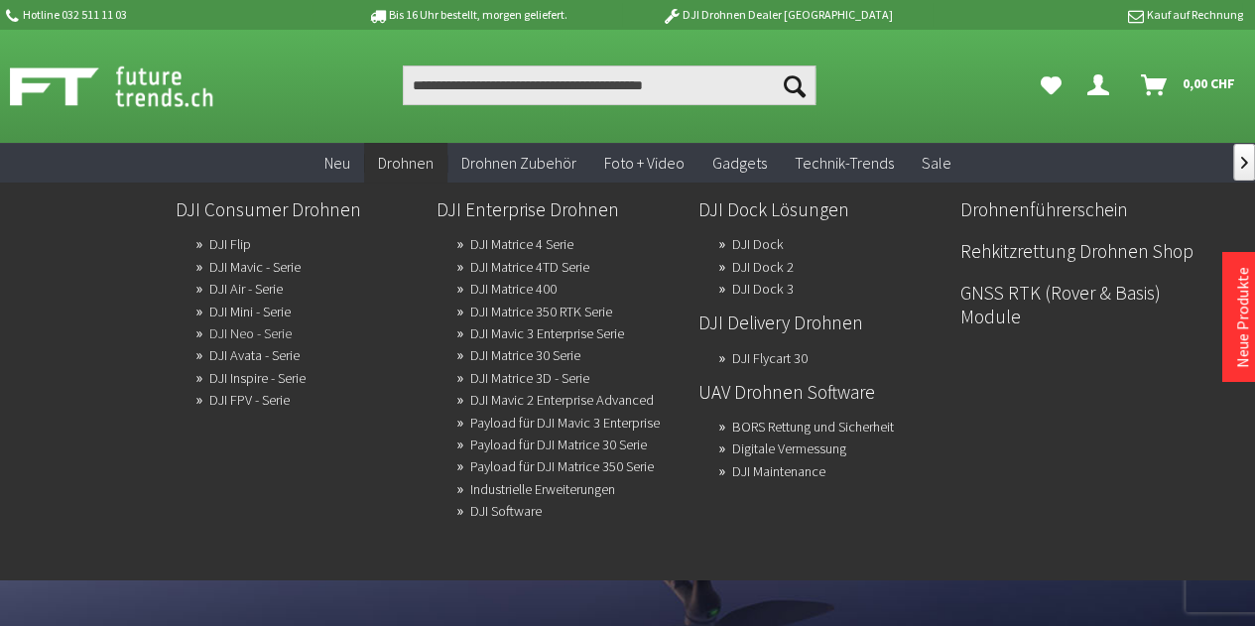
click at [248, 335] on link "DJI Neo - Serie" at bounding box center [250, 333] width 82 height 28
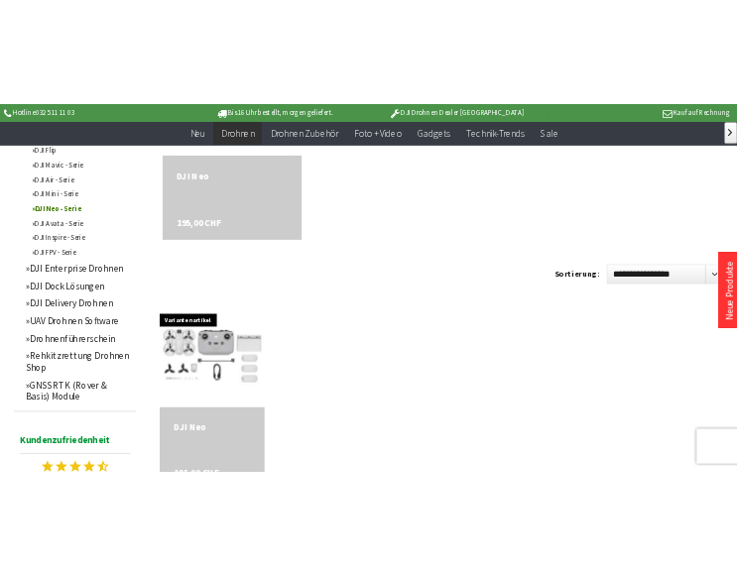
scroll to position [595, 0]
